Goal: Task Accomplishment & Management: Manage account settings

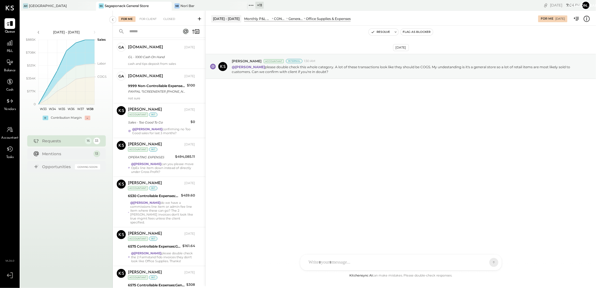
scroll to position [86, 0]
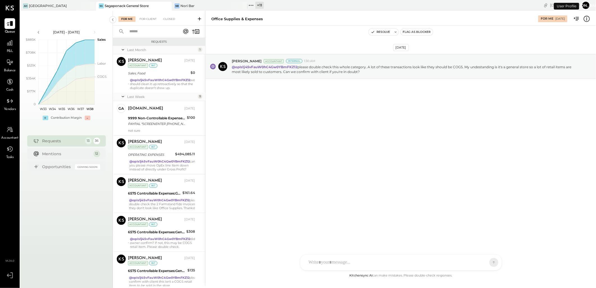
scroll to position [163, 0]
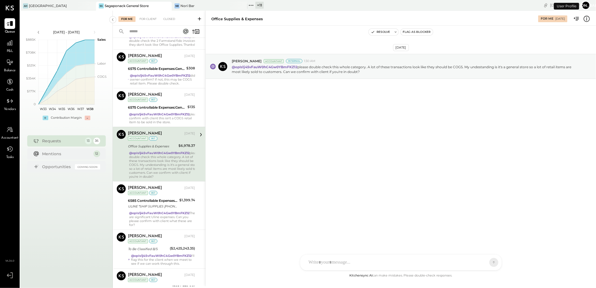
click at [110, 5] on div "Sagaponack General Store" at bounding box center [127, 5] width 44 height 5
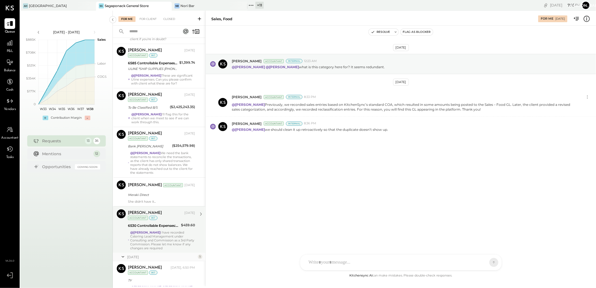
scroll to position [332, 0]
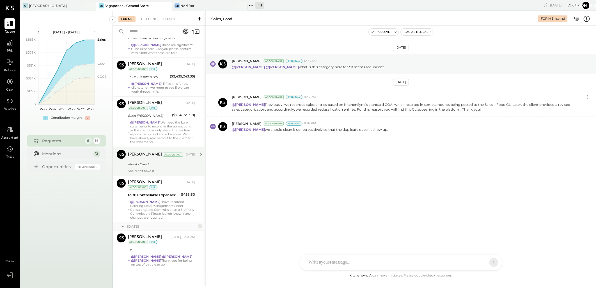
click at [153, 161] on div "Meraki Direct" at bounding box center [160, 164] width 65 height 6
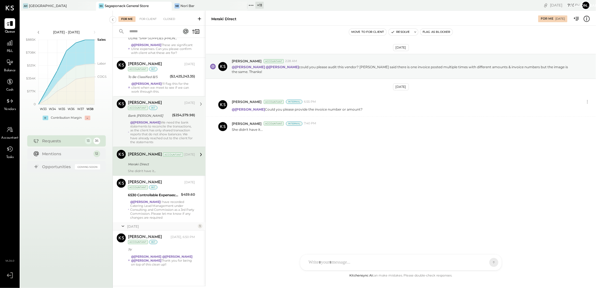
click at [154, 124] on div "@[PERSON_NAME] We need the bank statements to reconcile the transactions, as th…" at bounding box center [162, 132] width 65 height 24
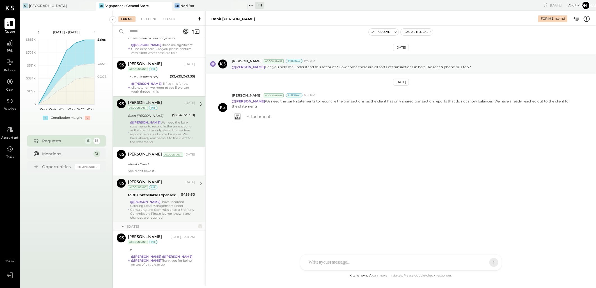
click at [153, 207] on div "@[PERSON_NAME] I have recorded Catering Lead Management under Consulting and Co…" at bounding box center [162, 210] width 65 height 20
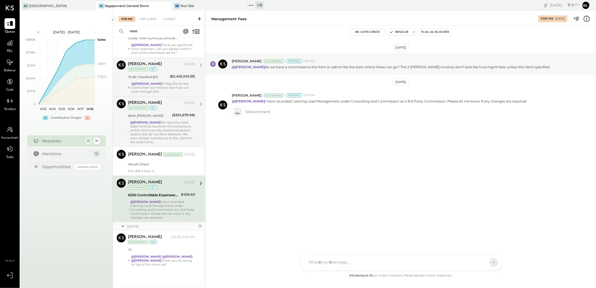
click at [142, 86] on div "@[PERSON_NAME] I'll flag this for the client when we meet to see if we can work…" at bounding box center [163, 88] width 64 height 12
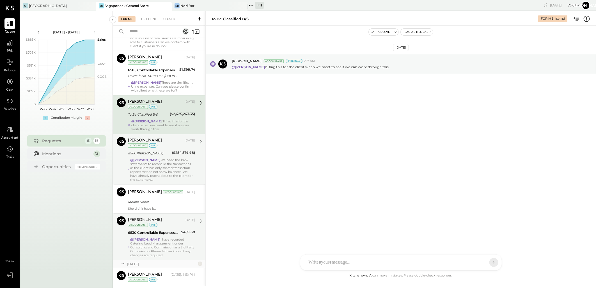
scroll to position [238, 0]
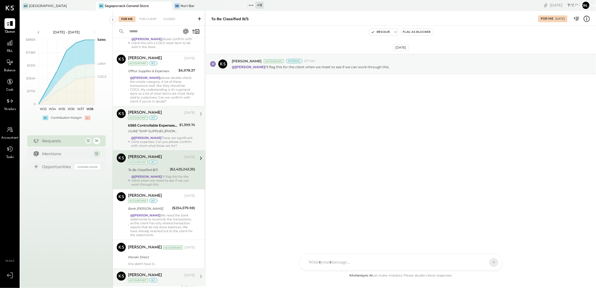
click at [169, 135] on div "[PERSON_NAME] [DATE] Accountant int 6585 Controllable Expenses:General & Admini…" at bounding box center [161, 128] width 67 height 38
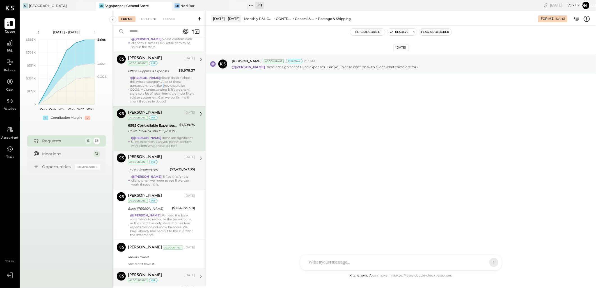
drag, startPoint x: 162, startPoint y: 85, endPoint x: 164, endPoint y: 89, distance: 4.7
click at [164, 89] on div "@[PERSON_NAME] please double check this whole category. A lot of these transact…" at bounding box center [162, 89] width 65 height 27
